Goal: Task Accomplishment & Management: Complete application form

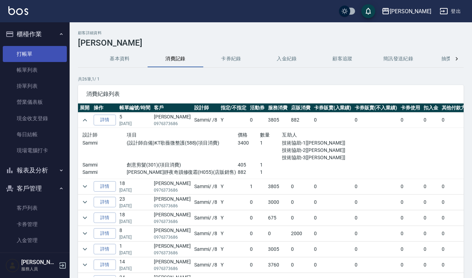
click at [32, 56] on link "打帳單" at bounding box center [35, 54] width 64 height 16
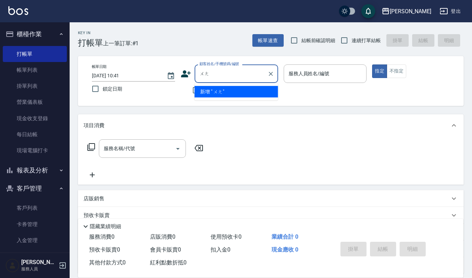
type input "王"
type input "汪"
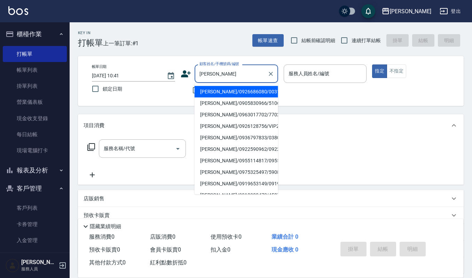
click at [207, 101] on li "[PERSON_NAME]/0905830966/510613" at bounding box center [235, 102] width 83 height 11
type input "[PERSON_NAME]/0905830966/510613"
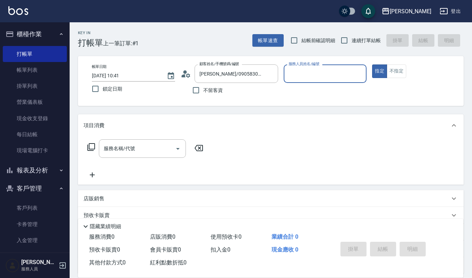
click at [327, 74] on input "服務人員姓名/編號" at bounding box center [325, 73] width 77 height 12
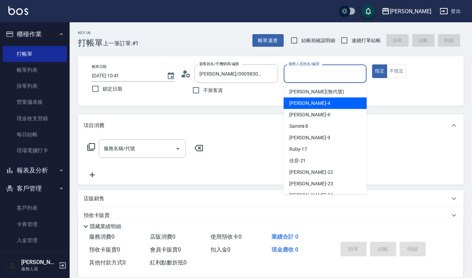
click at [322, 103] on div "吉兒 -4" at bounding box center [325, 102] width 83 height 11
type input "吉兒-4"
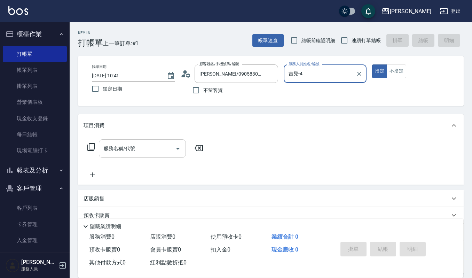
click at [128, 156] on div "服務名稱/代號" at bounding box center [142, 148] width 87 height 18
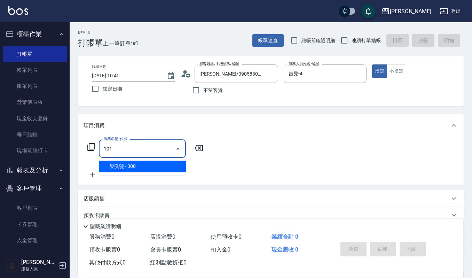
type input "一般洗髮(101)"
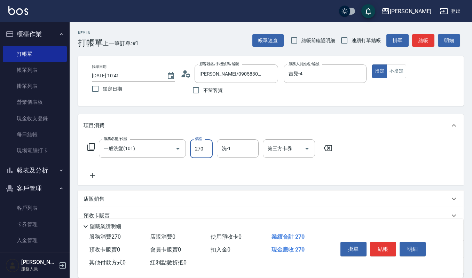
type input "270"
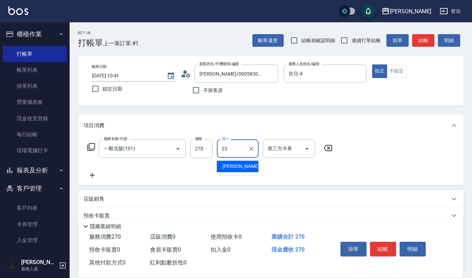
type input "郁涵-23"
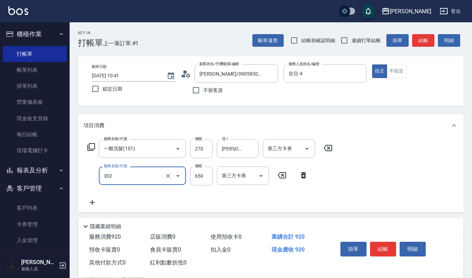
type input "經典剪髮-Gill(302)"
type input "520"
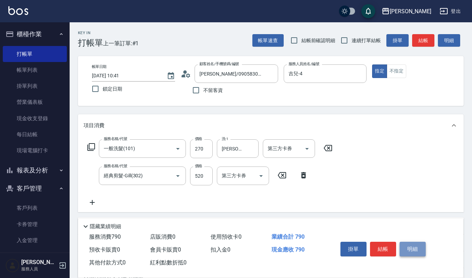
click at [404, 244] on button "明細" at bounding box center [412, 248] width 26 height 15
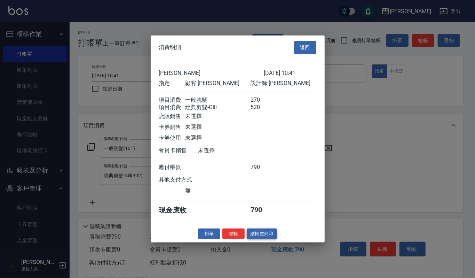
click at [269, 236] on button "結帳並列印" at bounding box center [262, 233] width 30 height 11
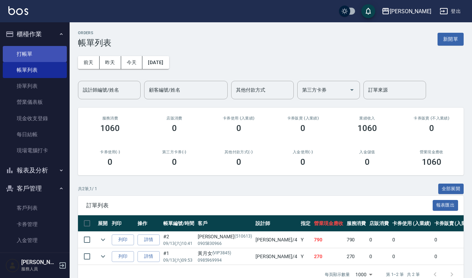
click at [30, 55] on link "打帳單" at bounding box center [35, 54] width 64 height 16
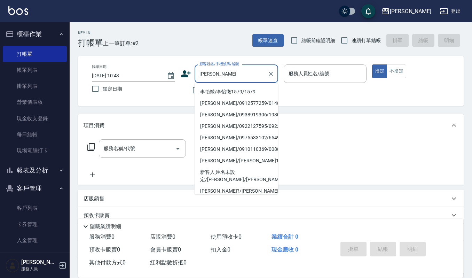
type input "李怡徵/李怡徵1579/1579"
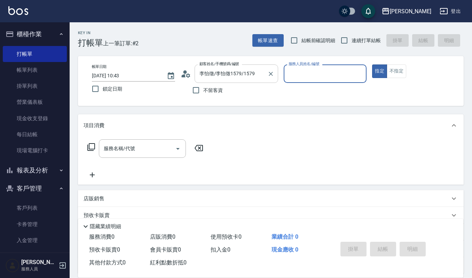
type input "Ruby-17"
click at [372, 64] on button "指定" at bounding box center [379, 71] width 15 height 14
type button "true"
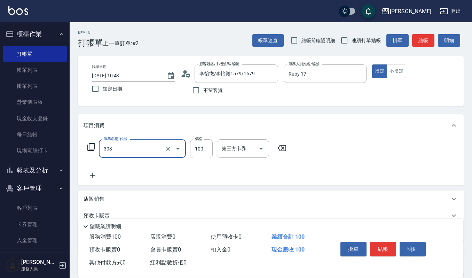
type input "修瀏海(303)"
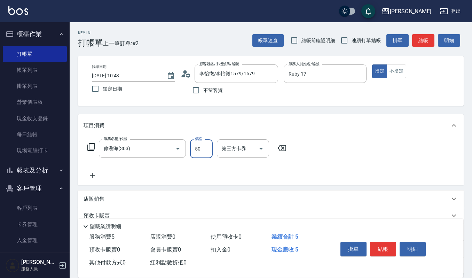
type input "50"
click at [380, 251] on button "結帳" at bounding box center [383, 248] width 26 height 15
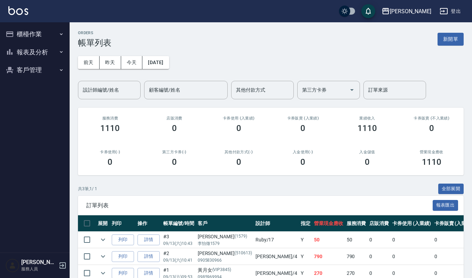
click at [442, 31] on div "ORDERS 帳單列表 新開單" at bounding box center [270, 39] width 385 height 17
click at [439, 36] on button "新開單" at bounding box center [450, 39] width 26 height 13
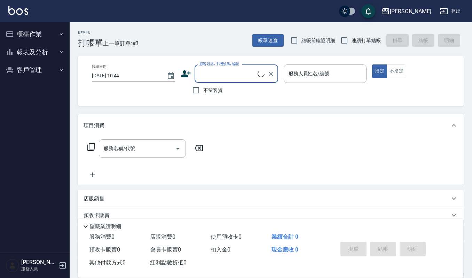
click at [230, 72] on input "顧客姓名/手機號碼/編號" at bounding box center [228, 73] width 60 height 12
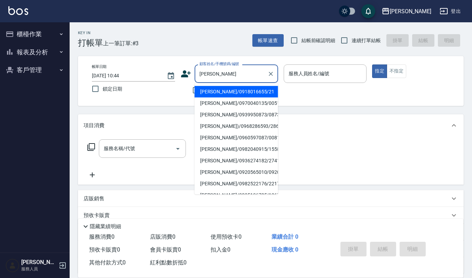
click at [258, 93] on li "[PERSON_NAME]/0918016655/21" at bounding box center [235, 91] width 83 height 11
type input "[PERSON_NAME]/0918016655/21"
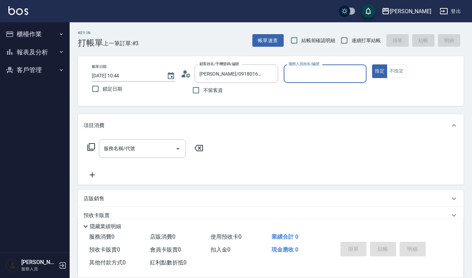
type input "Sammi-8"
click at [110, 159] on div "服務名稱/代號 服務名稱/代號" at bounding box center [145, 159] width 124 height 40
click at [129, 149] on input "服務名稱/代號" at bounding box center [137, 148] width 70 height 12
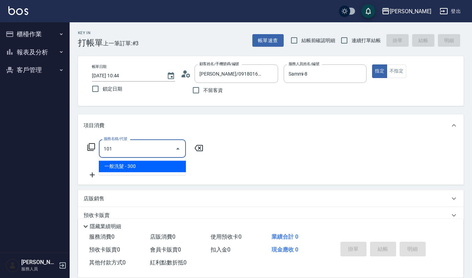
type input "一般洗髮(101)"
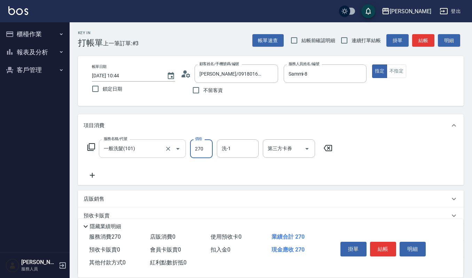
type input "270"
type input "Sammi-8"
click at [374, 244] on button "結帳" at bounding box center [383, 248] width 26 height 15
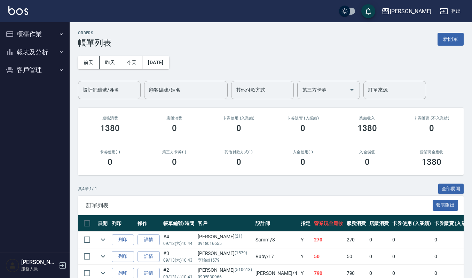
click at [295, 140] on div "卡券販賣 (入業績) 0" at bounding box center [303, 125] width 64 height 34
click at [444, 39] on button "新開單" at bounding box center [450, 39] width 26 height 13
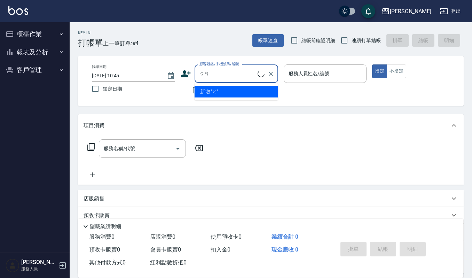
type input "乾"
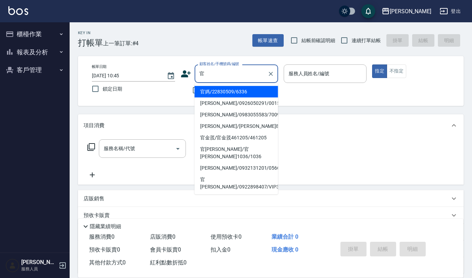
click at [232, 95] on li "官媽/22830509/6336" at bounding box center [235, 91] width 83 height 11
type input "官媽/22830509/6336"
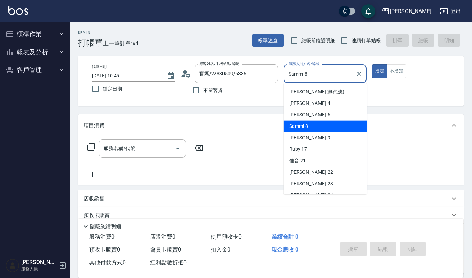
click at [310, 69] on input "Sammi-8" at bounding box center [320, 73] width 66 height 12
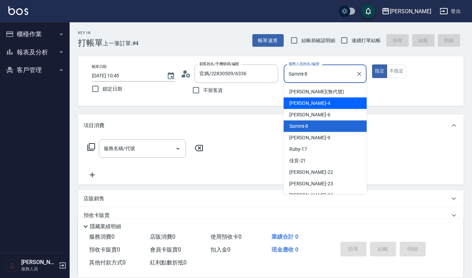
click at [304, 109] on div "Joalin -6" at bounding box center [325, 114] width 83 height 11
type input "Joalin-6"
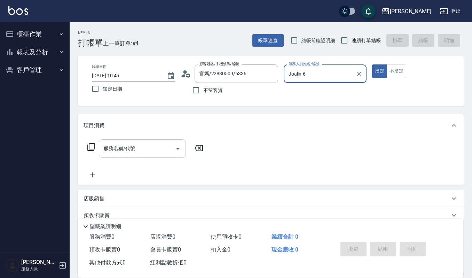
click at [139, 143] on input "服務名稱/代號" at bounding box center [137, 148] width 70 height 12
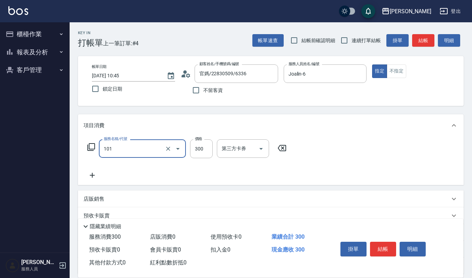
type input "一般洗髮(101)"
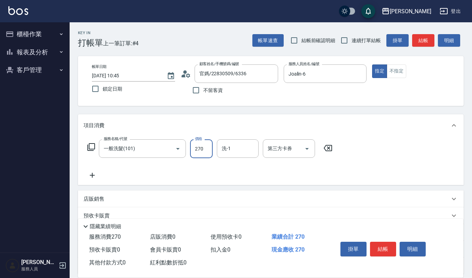
type input "270"
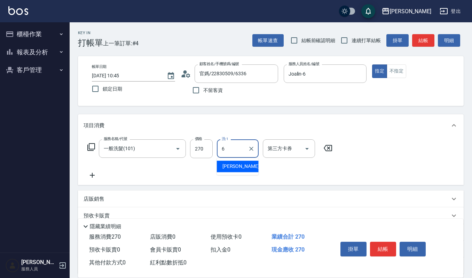
type input "Joalin-6"
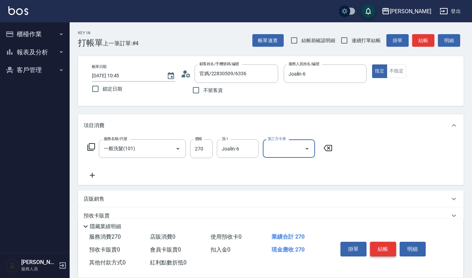
click at [371, 244] on button "結帳" at bounding box center [383, 248] width 26 height 15
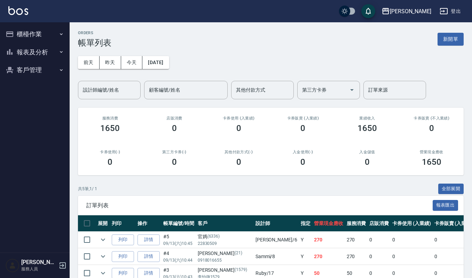
click at [213, 196] on div "訂單列表 報表匯出" at bounding box center [270, 205] width 385 height 19
